Goal: Information Seeking & Learning: Learn about a topic

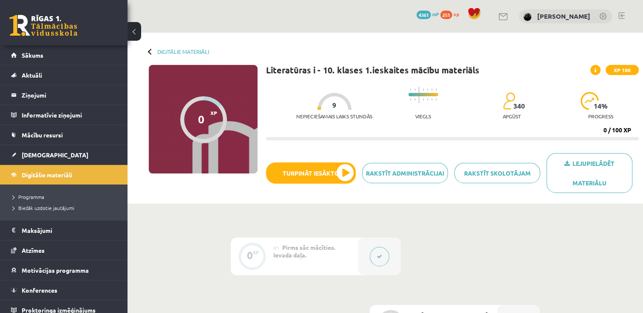
click at [283, 145] on div "Literatūras i - 10. klases 1.ieskaites mācību materiāls XP 100 Nepieciešamais l…" at bounding box center [452, 132] width 372 height 135
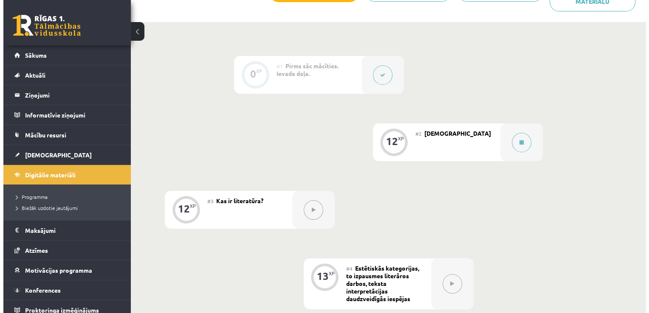
scroll to position [183, 0]
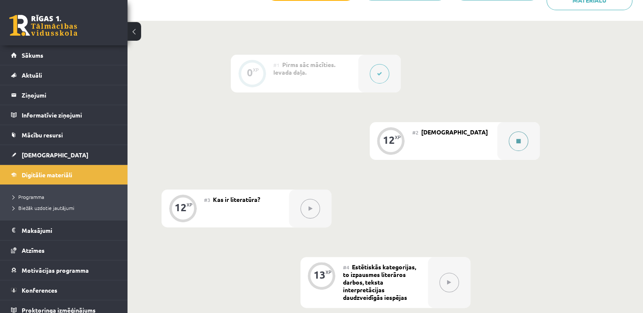
click at [522, 136] on button at bounding box center [518, 142] width 20 height 20
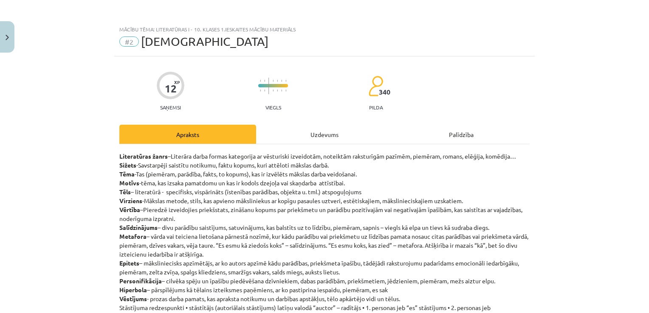
click at [313, 135] on div "Uzdevums" at bounding box center [324, 134] width 137 height 19
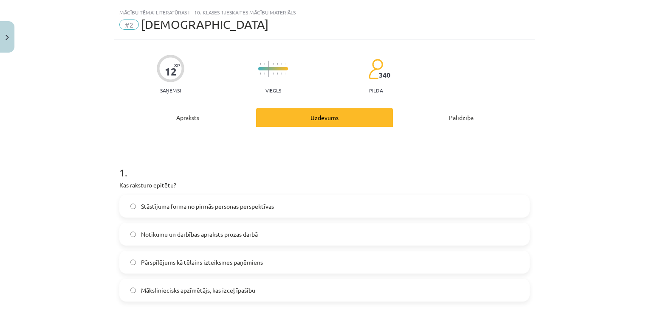
scroll to position [21, 0]
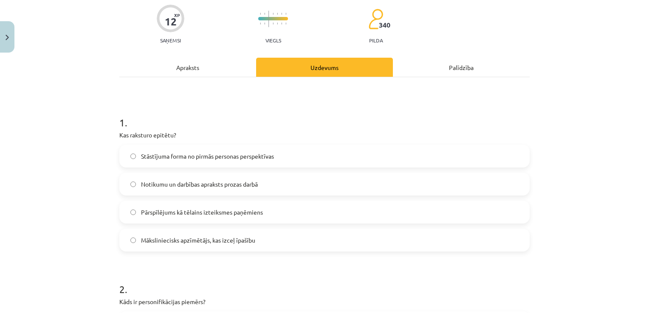
click at [183, 65] on div "Apraksts" at bounding box center [187, 67] width 137 height 19
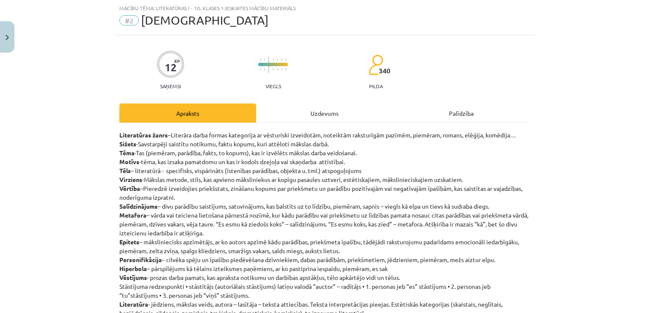
click at [310, 113] on div "Uzdevums" at bounding box center [324, 113] width 137 height 19
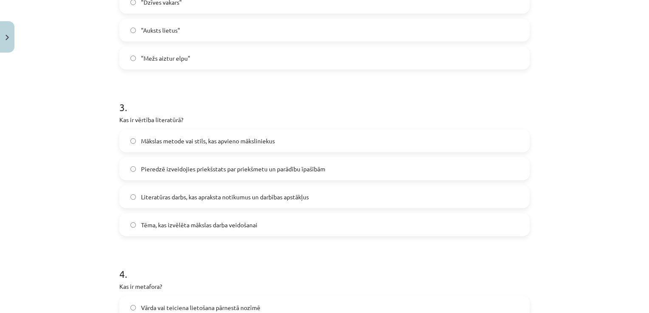
scroll to position [417, 0]
click at [150, 248] on form "1 . Kas raksturo epitētu? Stāstījuma forma no pirmās personas perspektīvas Noti…" at bounding box center [324, 161] width 410 height 818
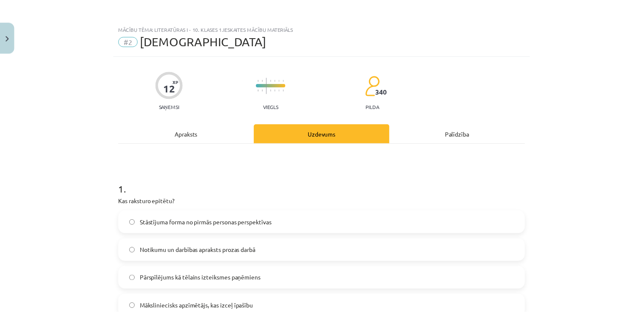
scroll to position [0, 0]
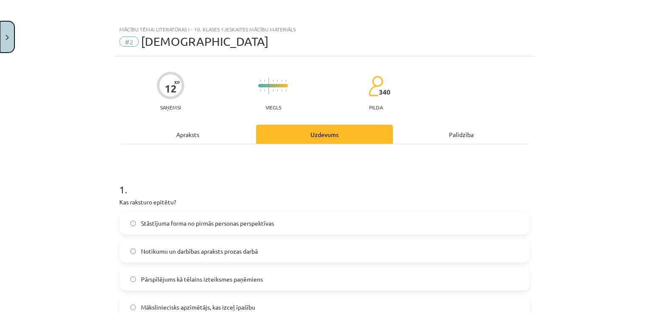
click at [10, 43] on button "Close" at bounding box center [7, 36] width 14 height 31
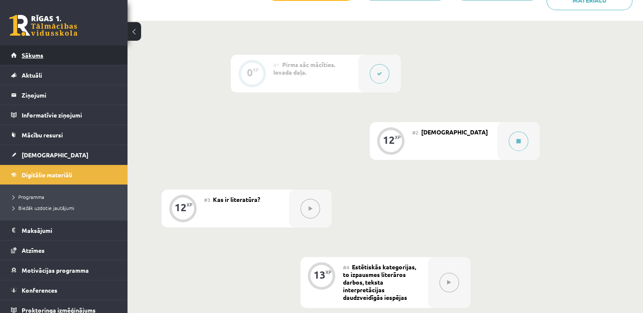
click at [80, 60] on link "Sākums" at bounding box center [64, 55] width 106 height 20
